Goal: Transaction & Acquisition: Purchase product/service

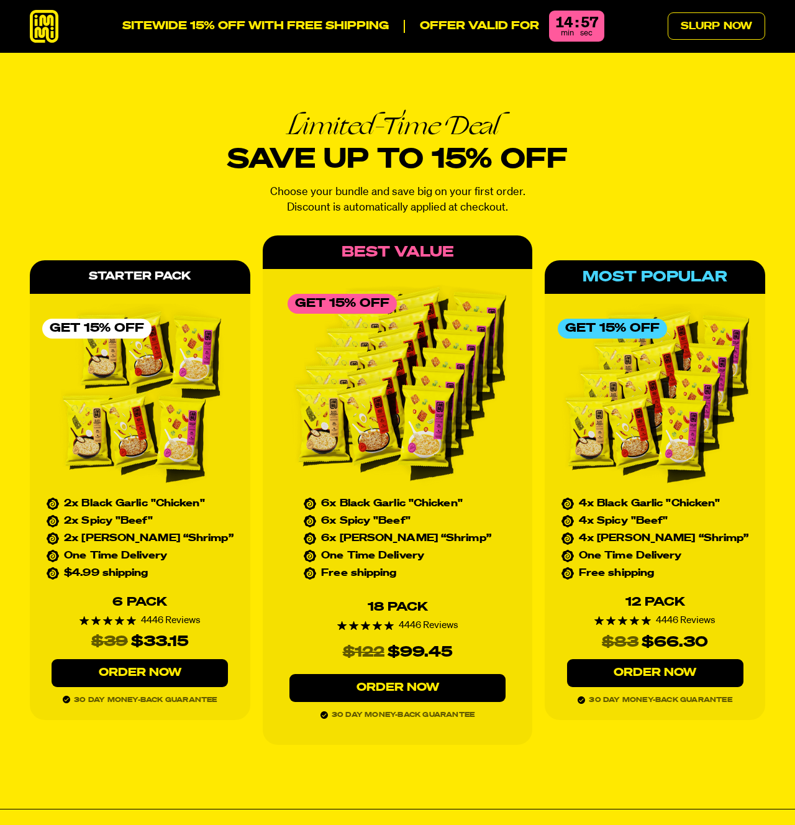
click at [60, 30] on div "SITEWIDE 15% OFF WITH FREE SHIPPING Offer valid for 14 : 57 min sec Slurp Now" at bounding box center [397, 26] width 795 height 33
click at [45, 31] on icon at bounding box center [44, 26] width 29 height 33
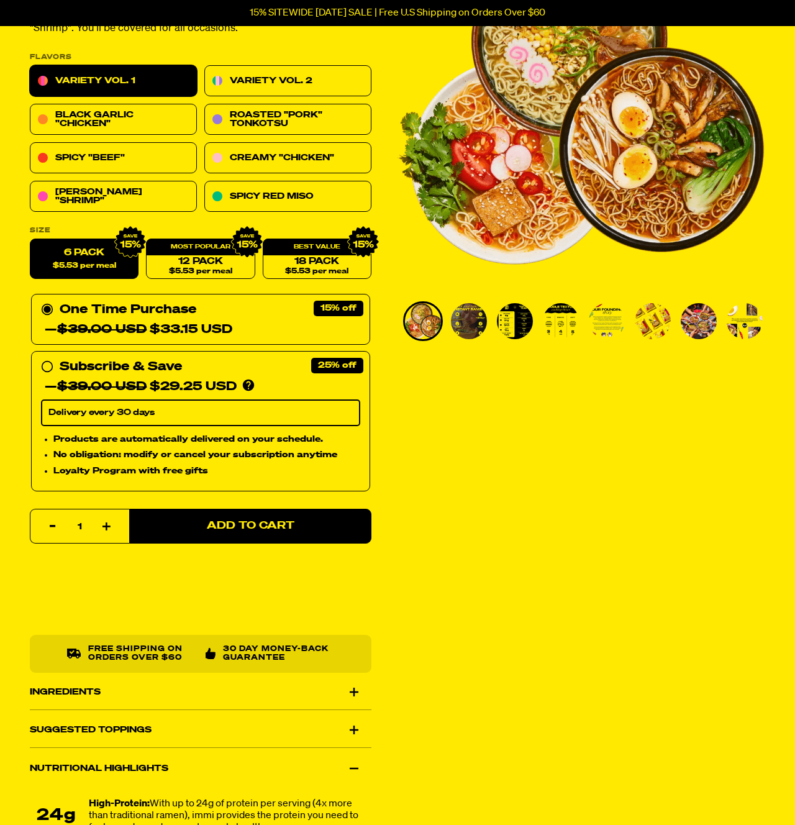
scroll to position [163, 0]
